Goal: Register for event/course

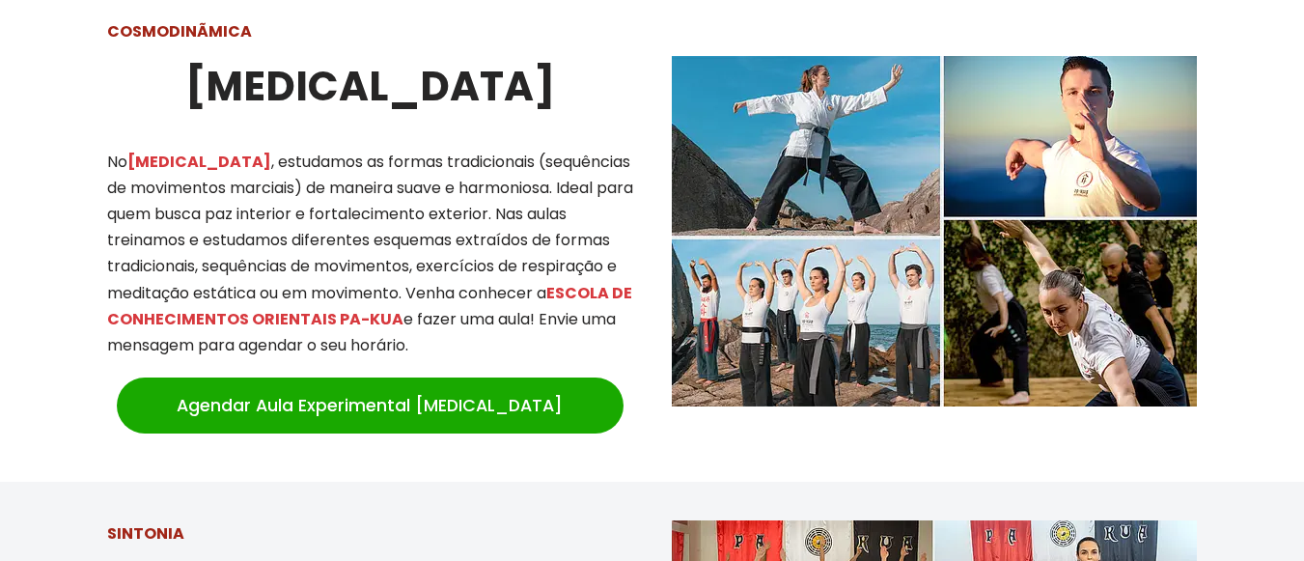
scroll to position [1738, 0]
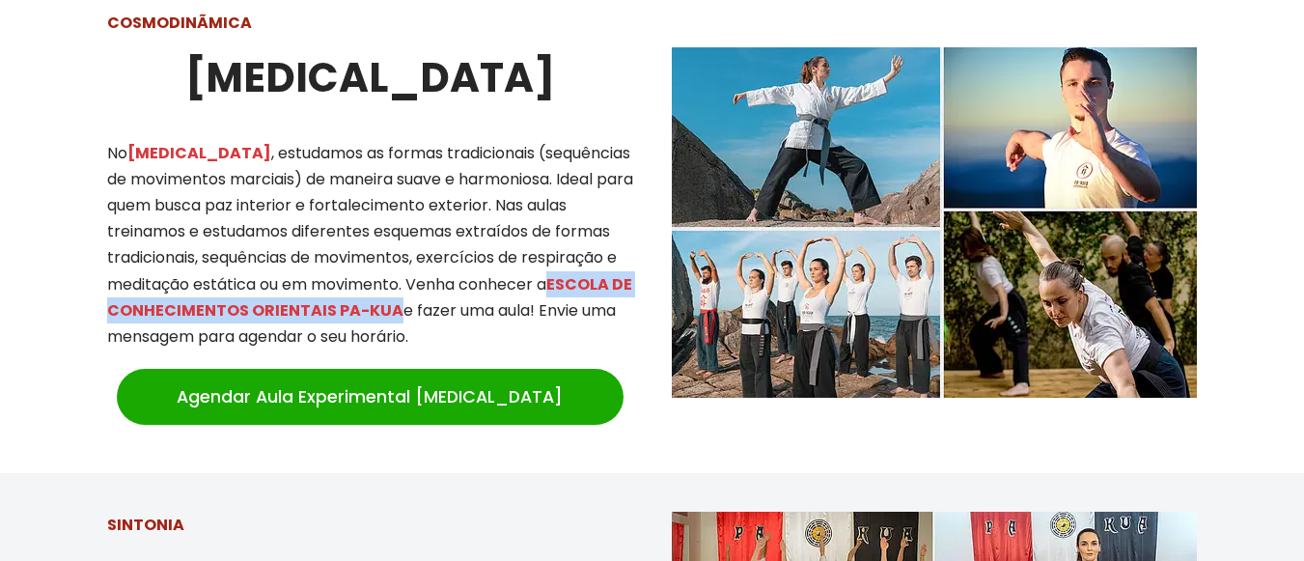
drag, startPoint x: 563, startPoint y: 259, endPoint x: 418, endPoint y: 293, distance: 148.7
click at [418, 293] on p "No [MEDICAL_DATA] , estudamos as formas tradicionais (sequências de movimentos …" at bounding box center [370, 245] width 526 height 210
copy mark "ESCOLA DE CONHECIMENTOS ORIENTAIS PA-KUA"
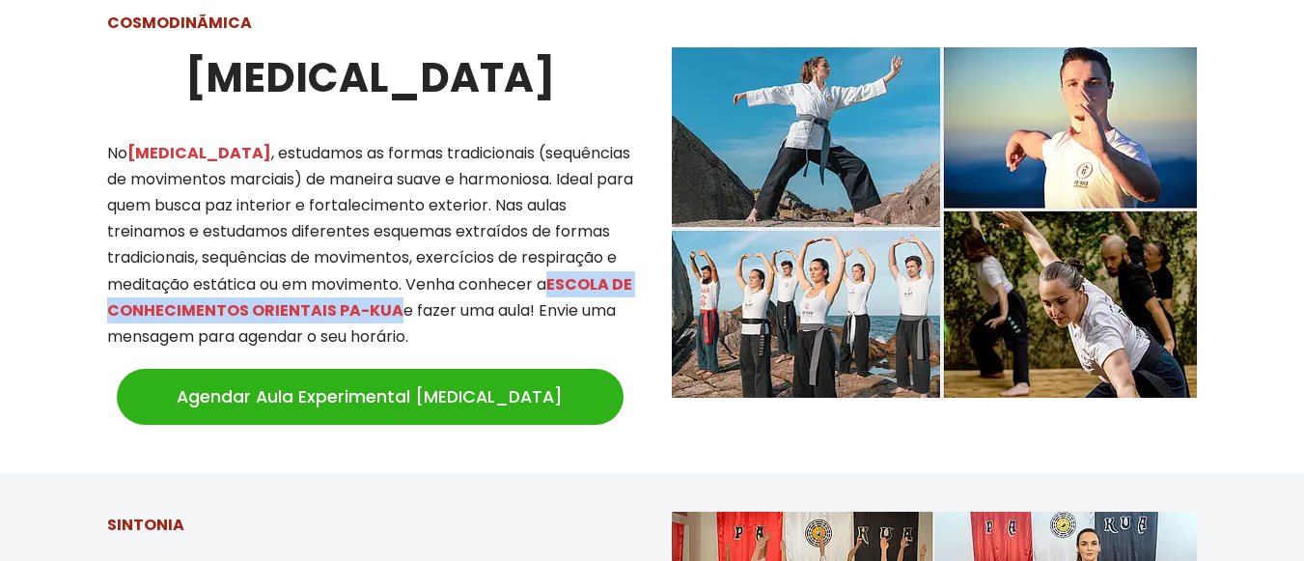
click at [425, 387] on link "Agendar Aula Experimental [MEDICAL_DATA]" at bounding box center [370, 397] width 507 height 56
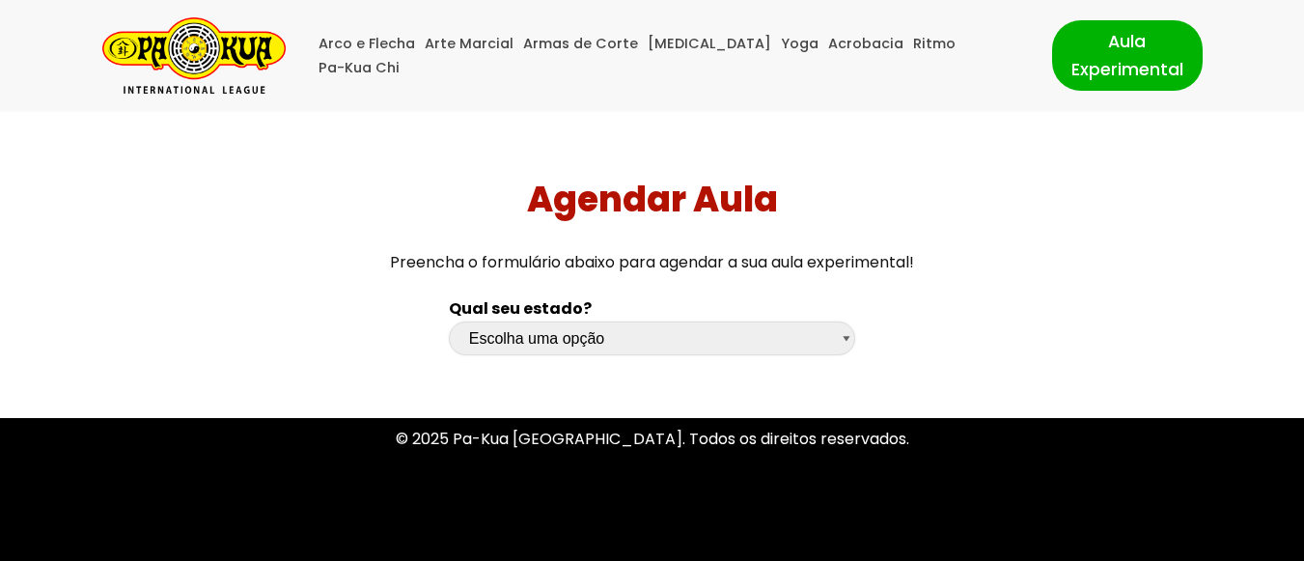
click at [625, 333] on select "Escolha uma opção Rio Grande do Sul Santa Catarina Paraná São Paulo Rio de Jane…" at bounding box center [652, 339] width 407 height 34
select select "df"
click at [449, 322] on select "Escolha uma opção Rio Grande do Sul Santa Catarina Paraná São Paulo Rio de Jane…" at bounding box center [652, 339] width 407 height 34
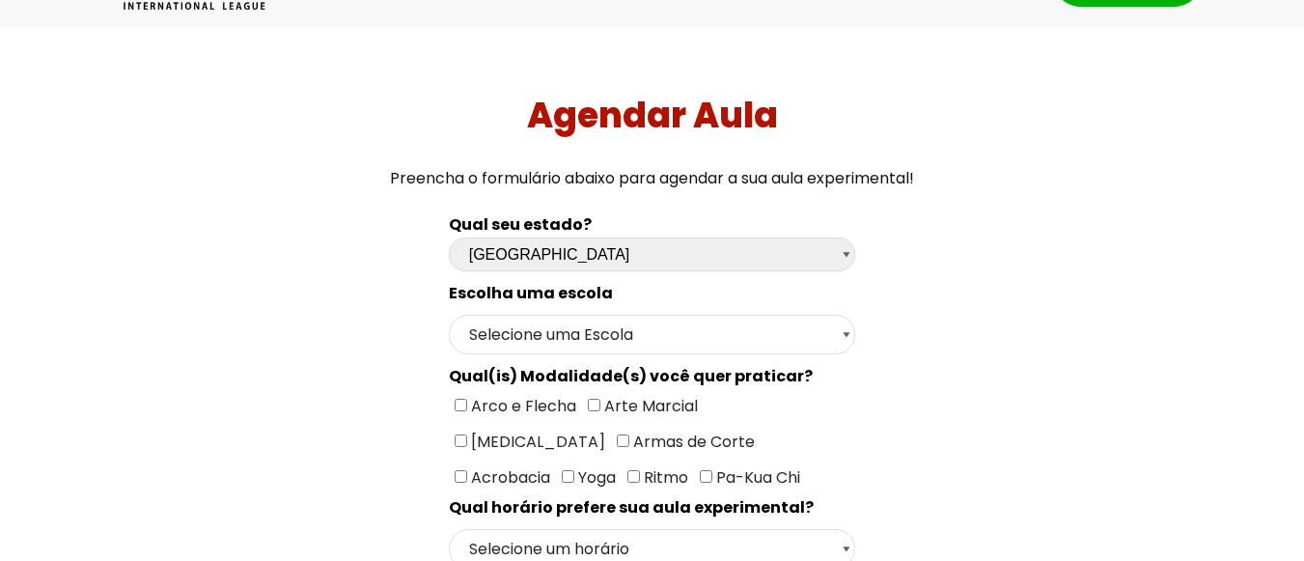
scroll to position [290, 0]
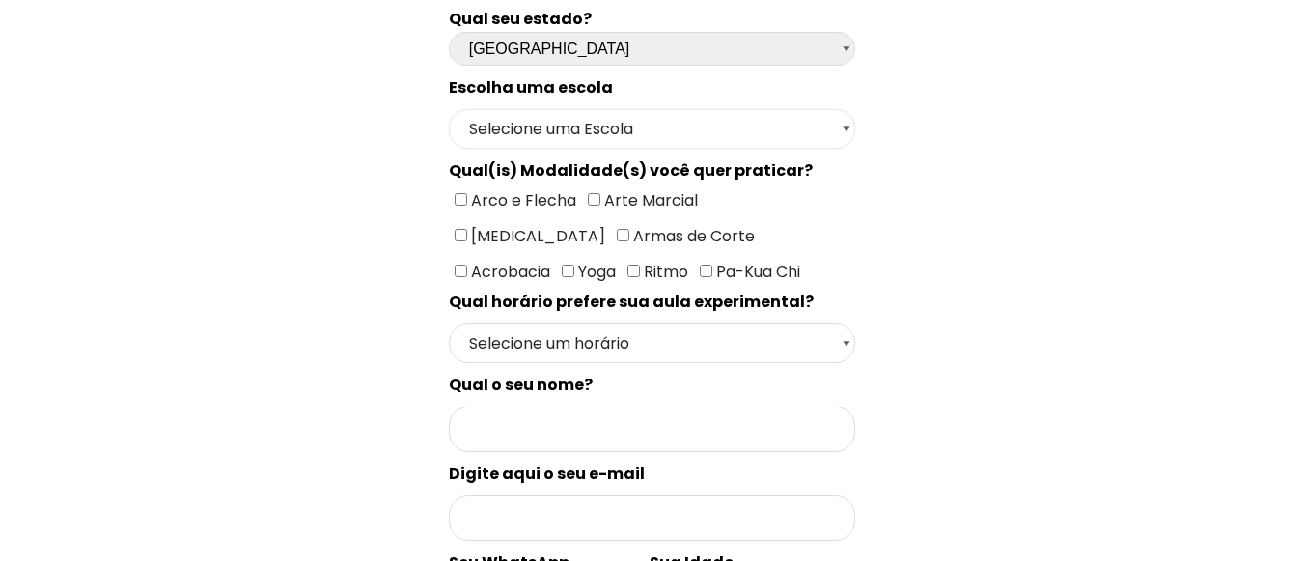
click at [571, 127] on select "Selecione uma Escola Brasília - Escola Brasília" at bounding box center [652, 129] width 407 height 40
select select "Brasília - Escola Brasília"
click at [449, 109] on select "Selecione uma Escola Brasília - Escola Brasília" at bounding box center [652, 129] width 407 height 40
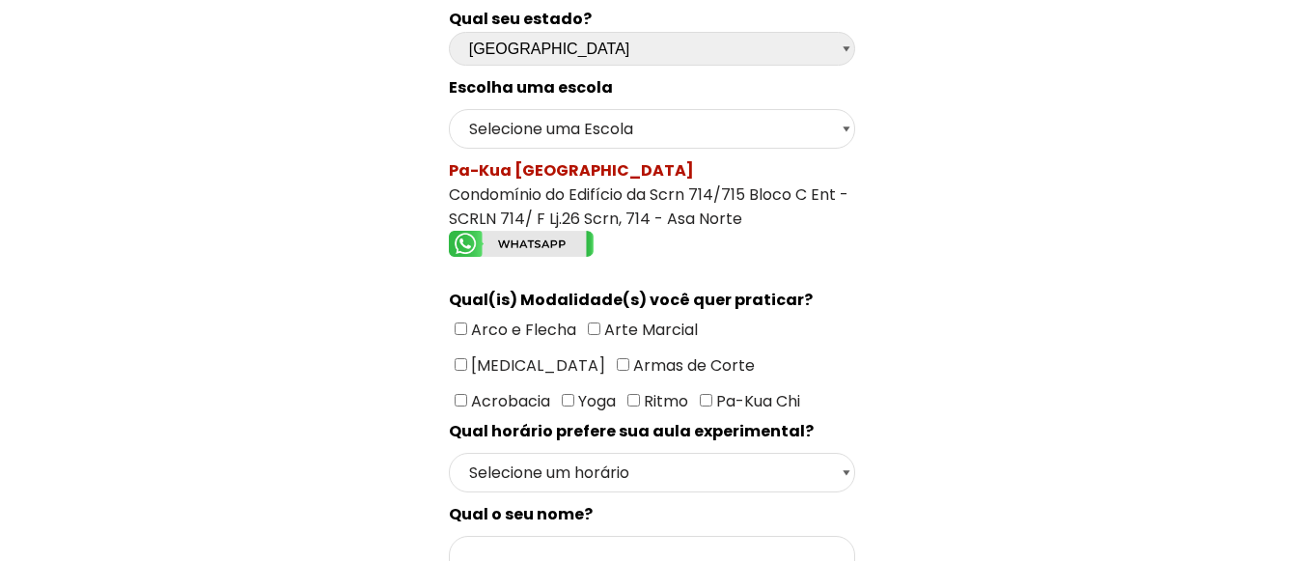
click at [467, 358] on input"] "[MEDICAL_DATA]" at bounding box center [461, 364] width 13 height 13
checkbox input"] "true"
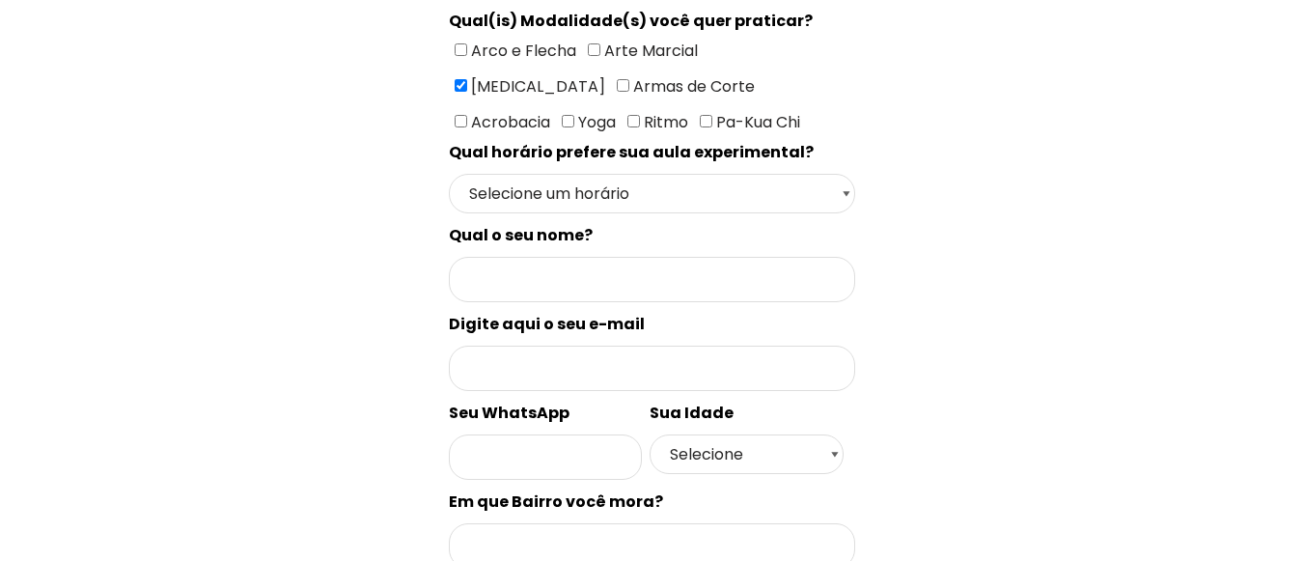
scroll to position [579, 0]
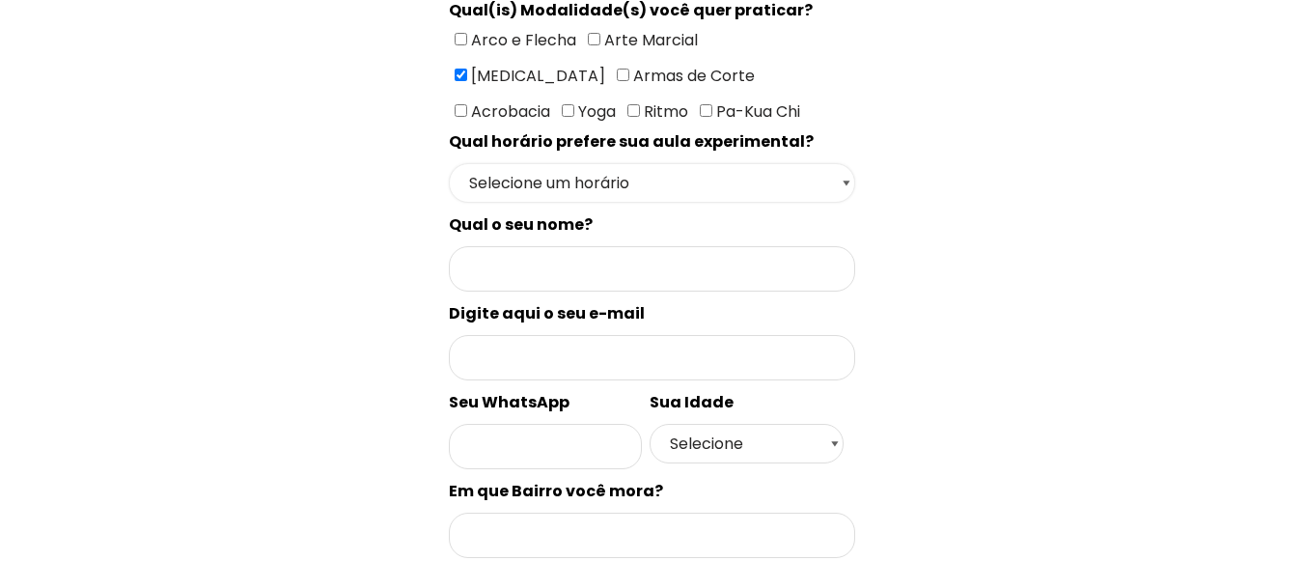
click at [669, 191] on select "Selecione um horário Manhã Tarde Noite" at bounding box center [652, 183] width 407 height 40
click at [1226, 344] on div "Agendar Aula Preencha o formulário abaixo para agendar a sua aula experimental!…" at bounding box center [653, 210] width 1290 height 1356
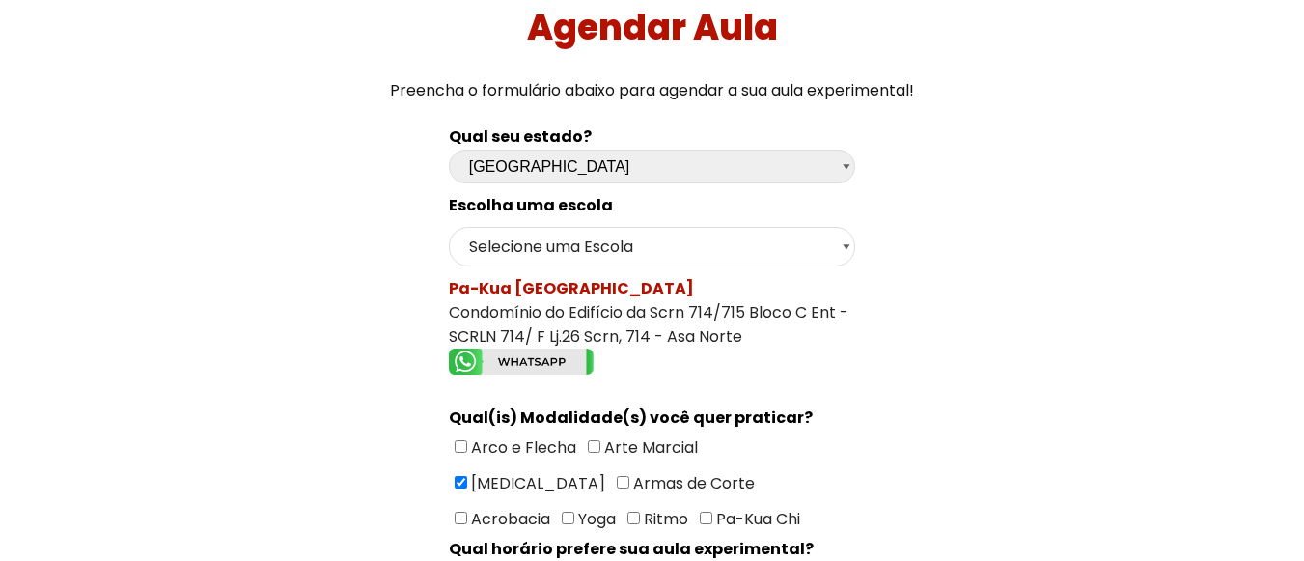
scroll to position [0, 0]
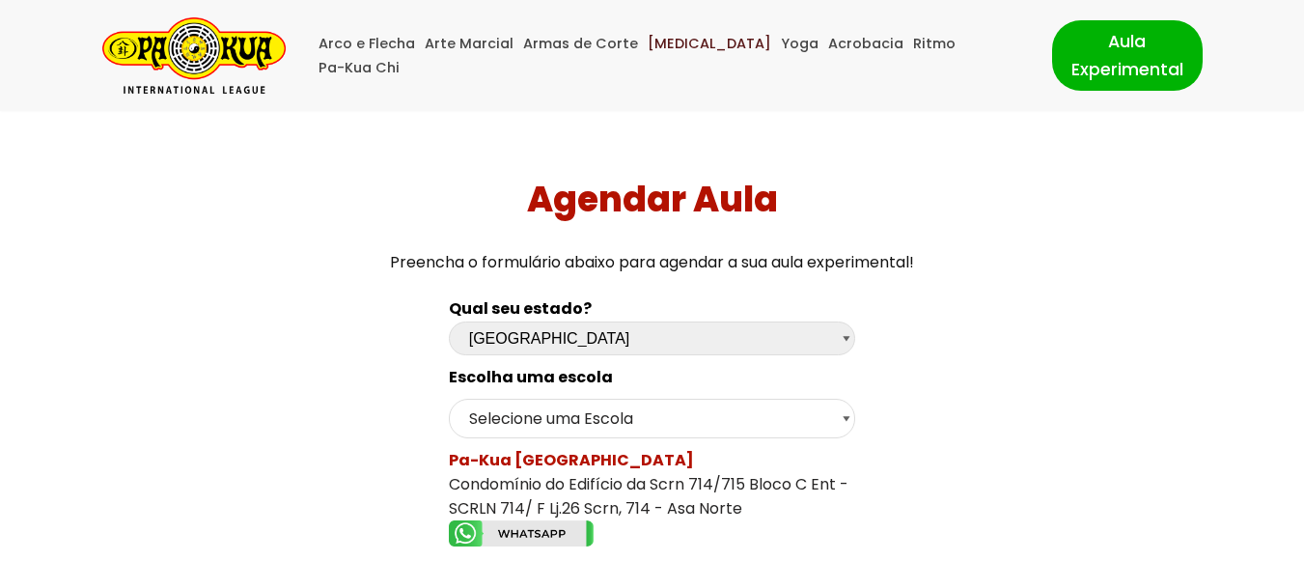
click at [695, 56] on link "[MEDICAL_DATA]" at bounding box center [710, 44] width 124 height 24
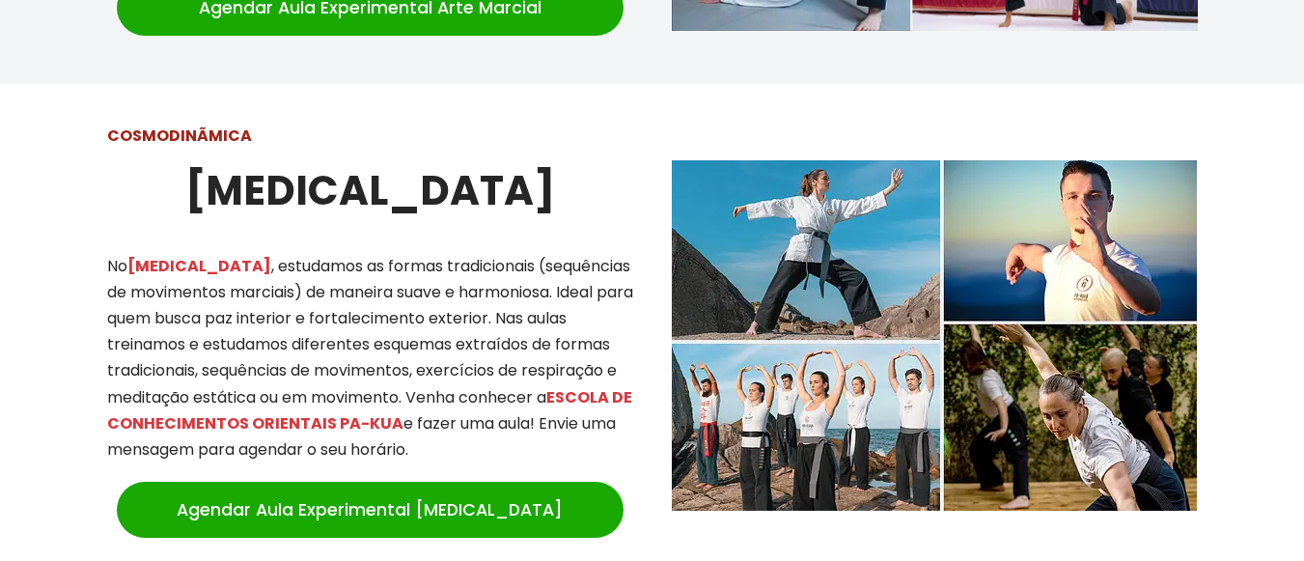
scroll to position [1591, 0]
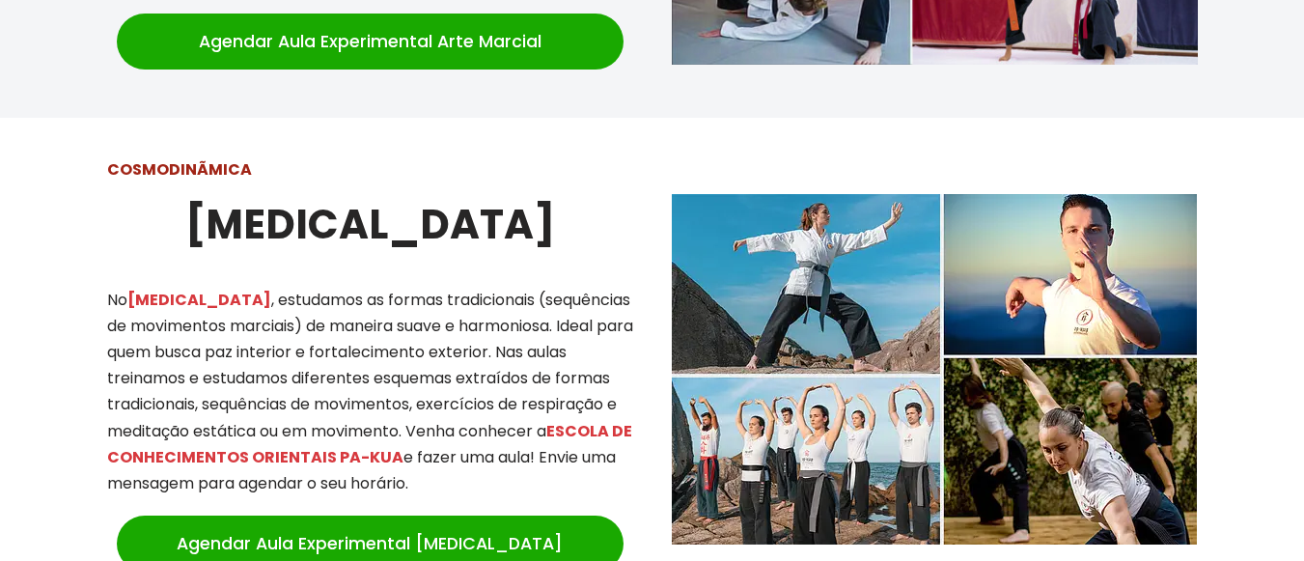
click at [384, 196] on strong "[MEDICAL_DATA]" at bounding box center [370, 224] width 370 height 57
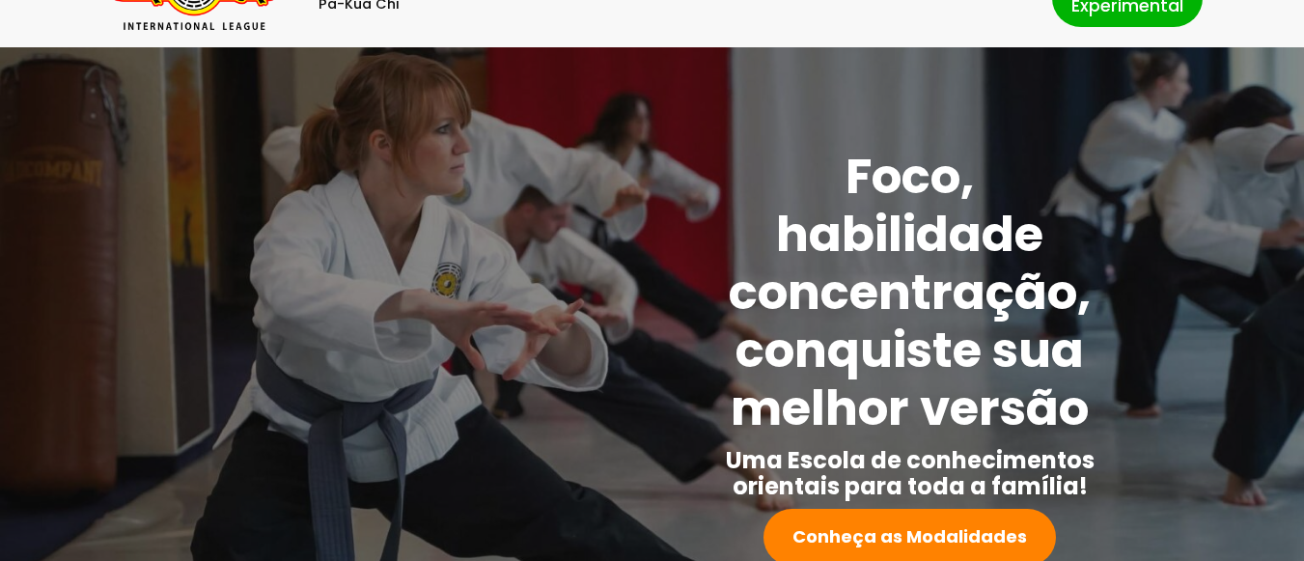
scroll to position [0, 0]
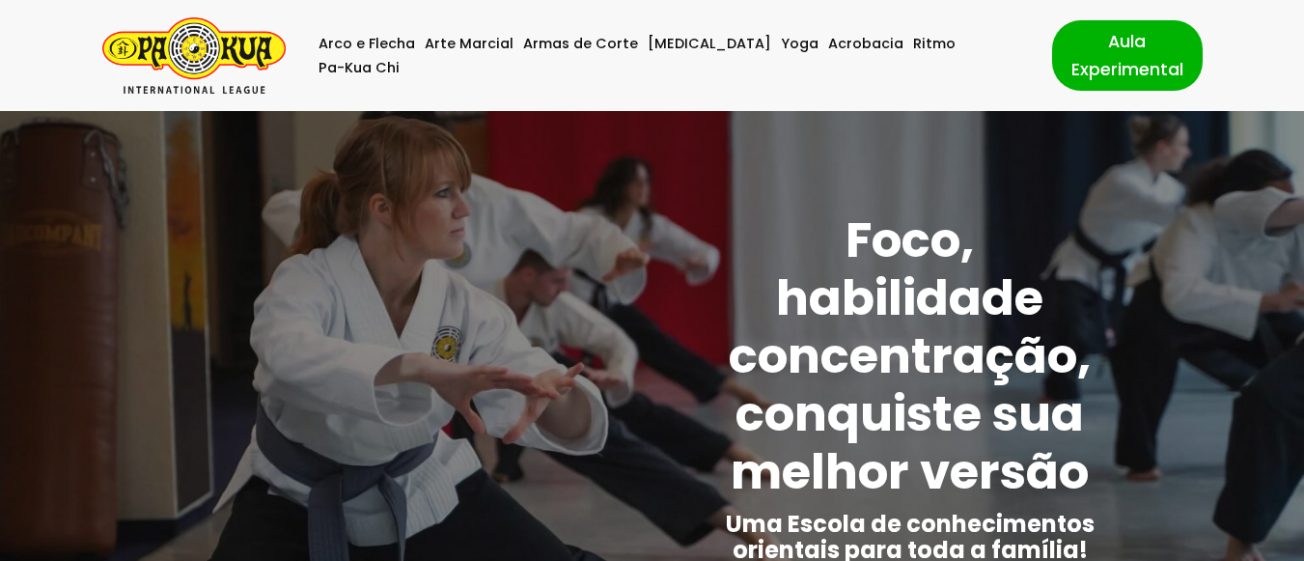
click at [252, 51] on img "Pa-Kua Brasil Uma Escola de conhecimentos orientais para toda a família. Foco, …" at bounding box center [193, 55] width 183 height 76
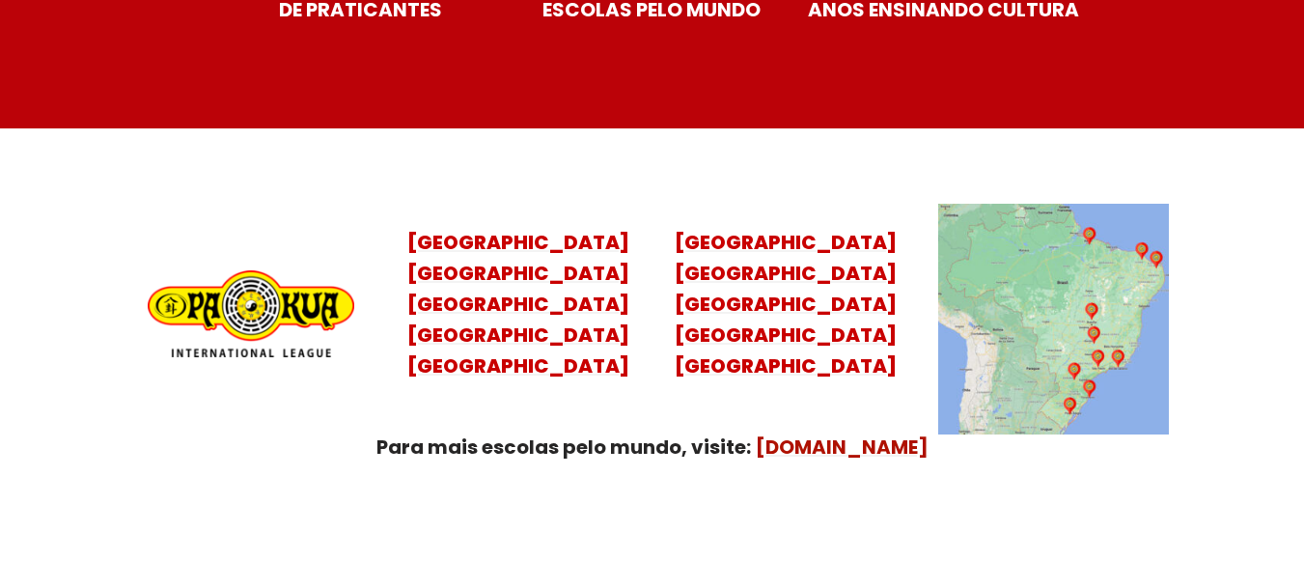
scroll to position [7673, 0]
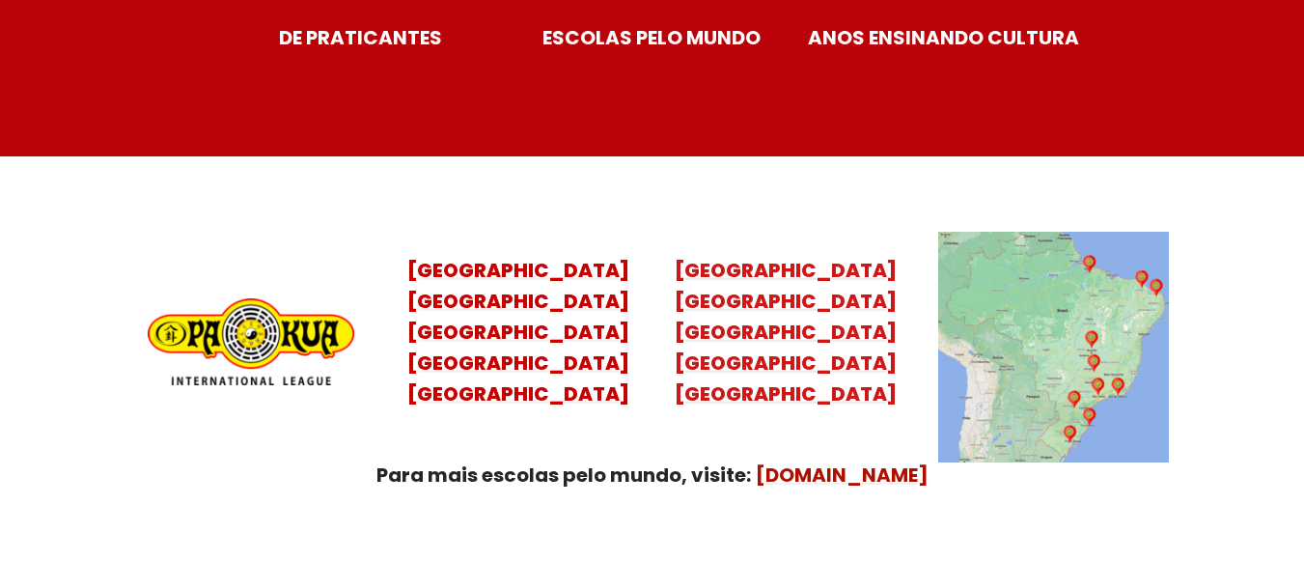
click at [826, 346] on mark "Minas Gerais Distrito Federal Rio Grande do Norte" at bounding box center [786, 363] width 222 height 89
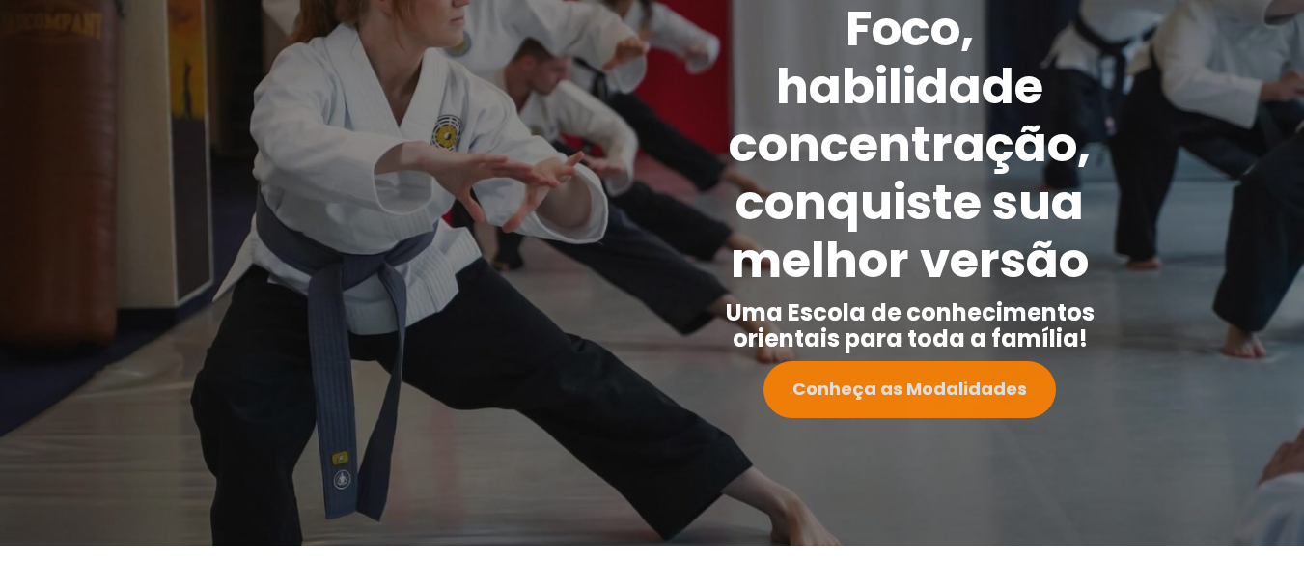
click at [854, 388] on strong "Conheça as Modalidades" at bounding box center [910, 389] width 235 height 24
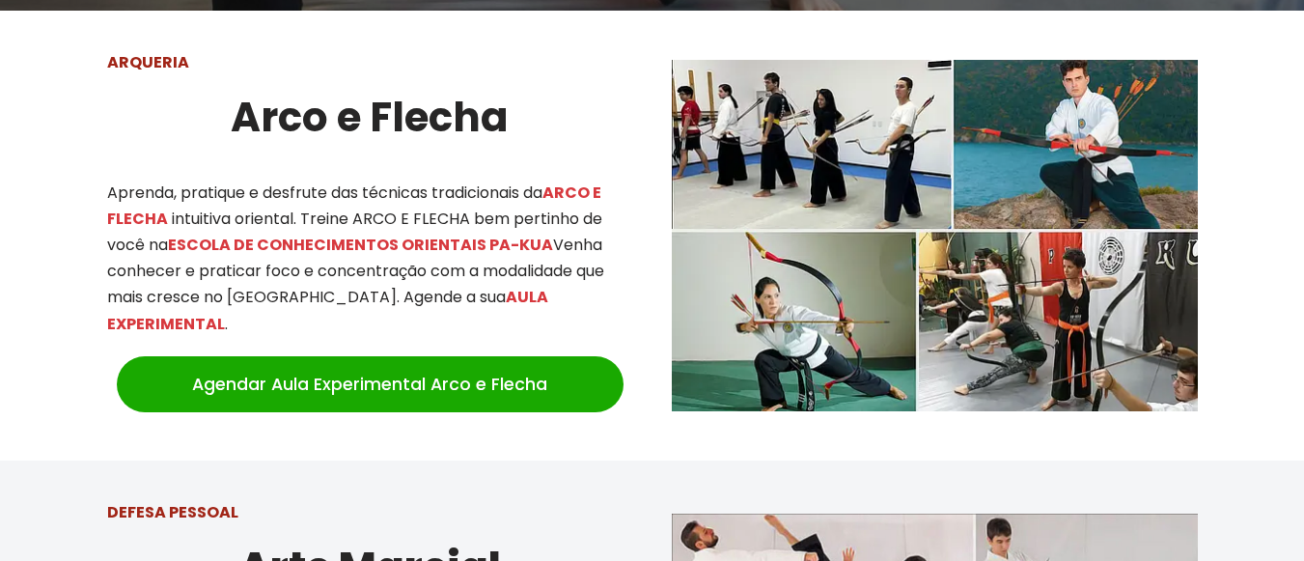
scroll to position [660, 0]
